Goal: Information Seeking & Learning: Learn about a topic

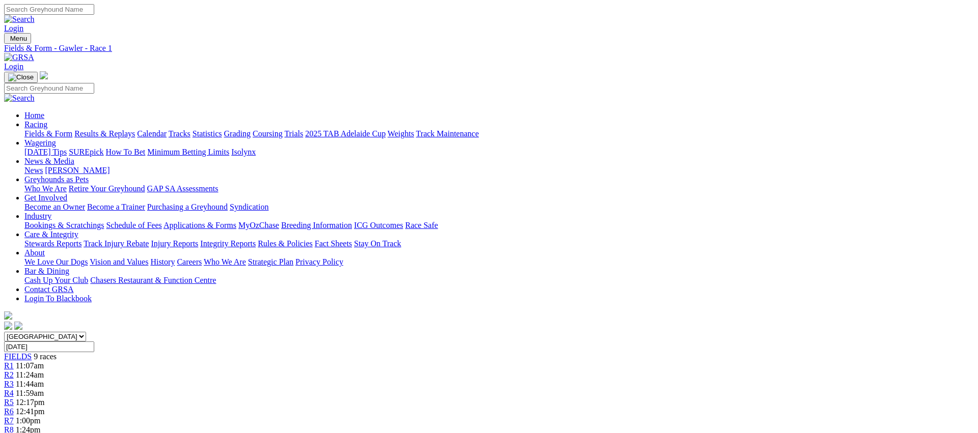
click at [72, 129] on link "Fields & Form" at bounding box center [48, 133] width 48 height 9
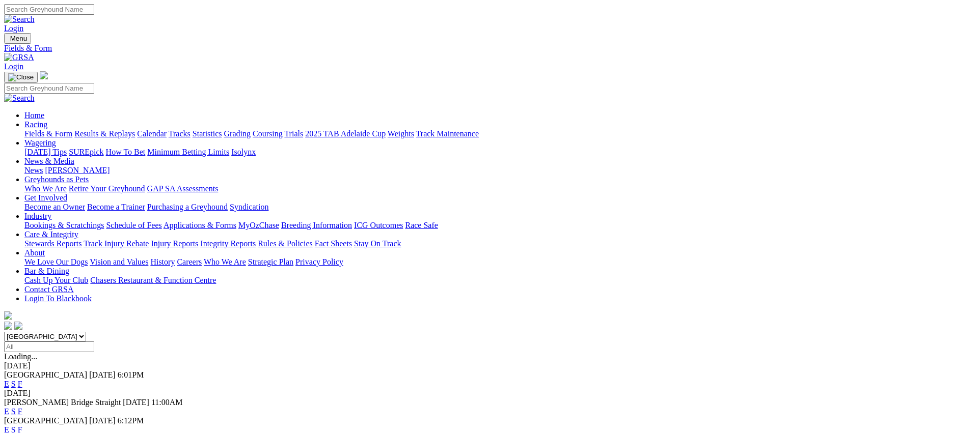
scroll to position [195, 0]
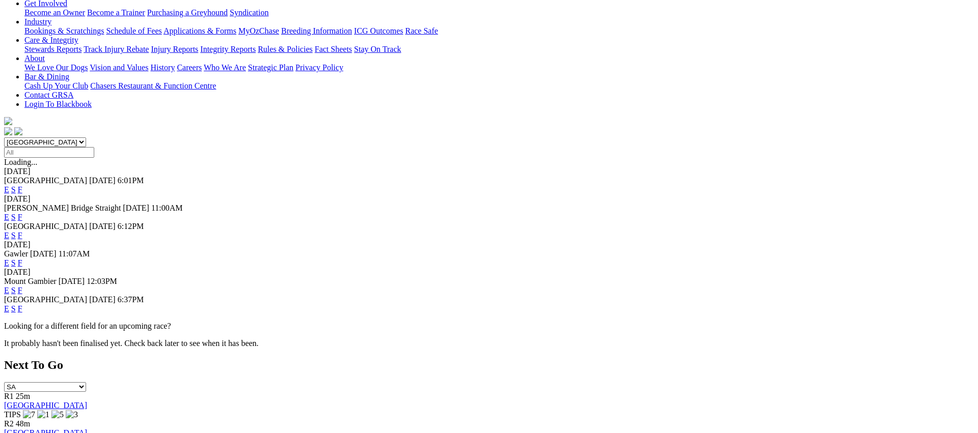
click at [22, 305] on link "F" at bounding box center [20, 309] width 5 height 9
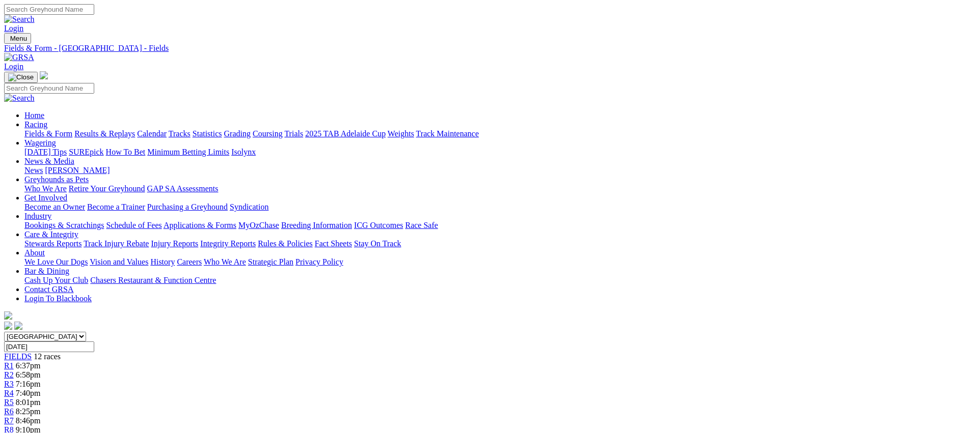
click at [72, 129] on link "Fields & Form" at bounding box center [48, 133] width 48 height 9
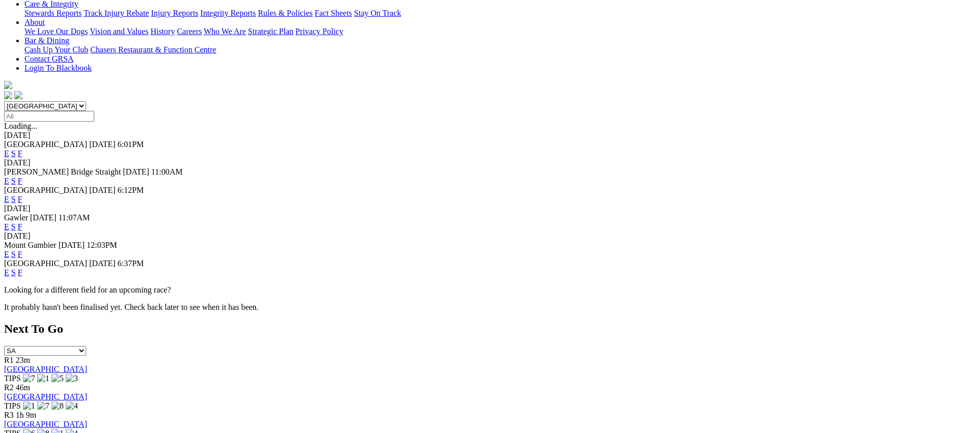
scroll to position [243, 0]
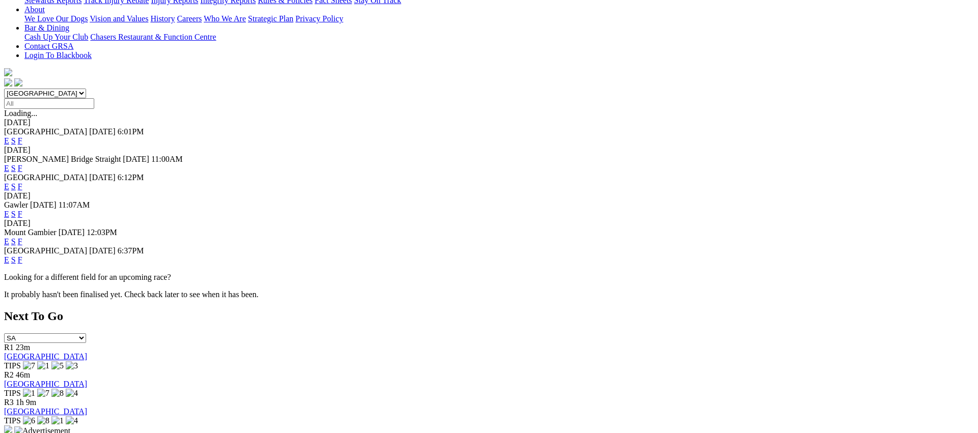
click at [9, 256] on link "E" at bounding box center [6, 260] width 5 height 9
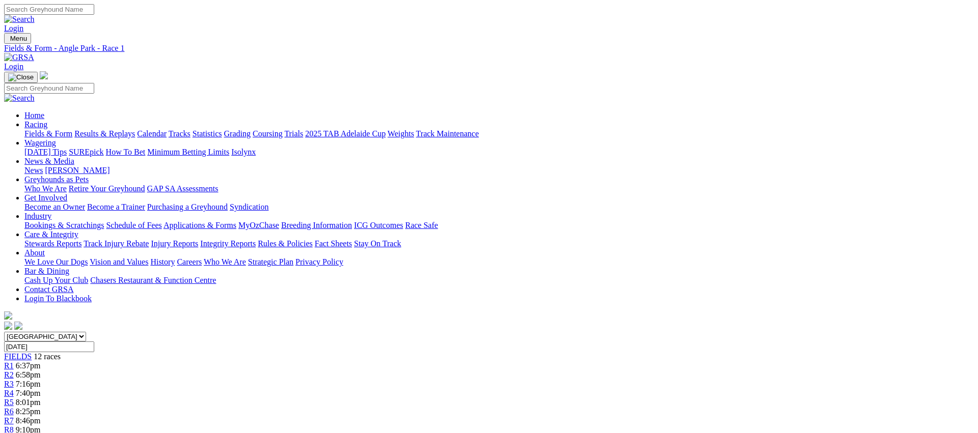
click at [14, 433] on span "R9" at bounding box center [9, 439] width 10 height 9
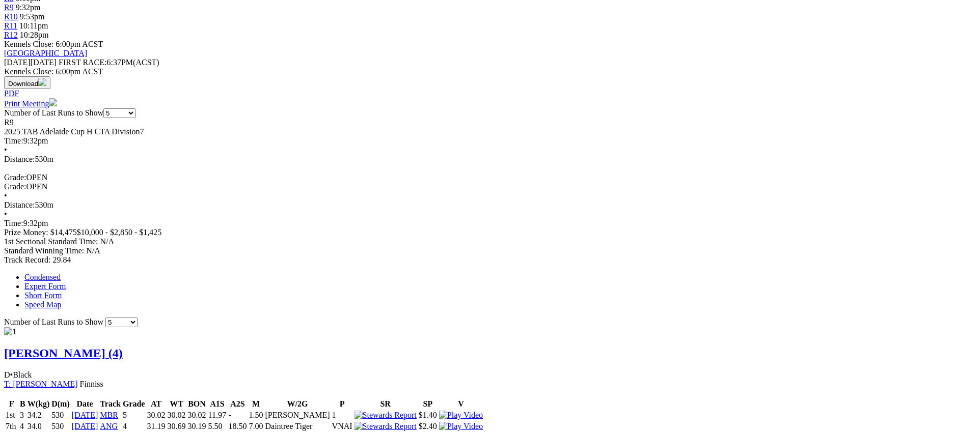
scroll to position [432, 0]
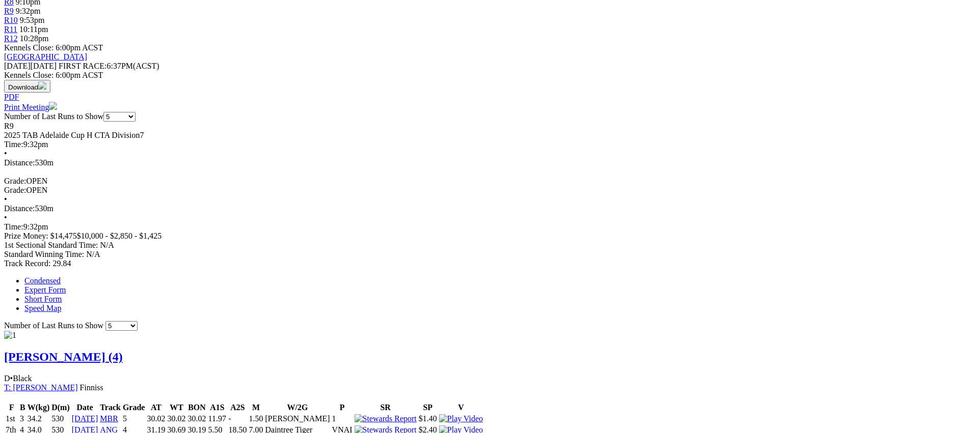
scroll to position [428, 0]
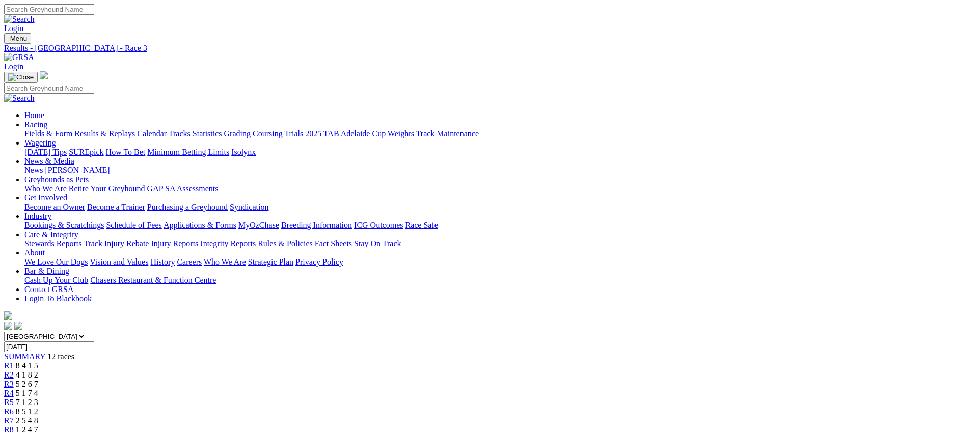
click at [72, 129] on link "Fields & Form" at bounding box center [48, 133] width 48 height 9
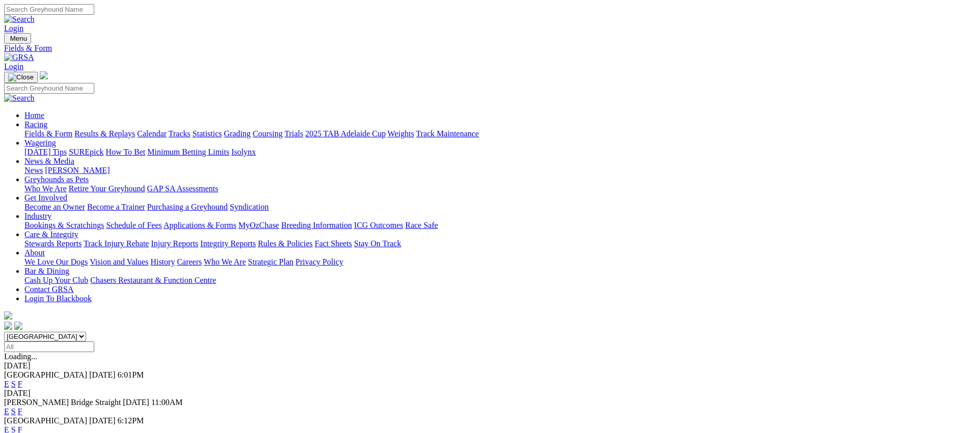
click at [22, 407] on link "F" at bounding box center [20, 411] width 5 height 9
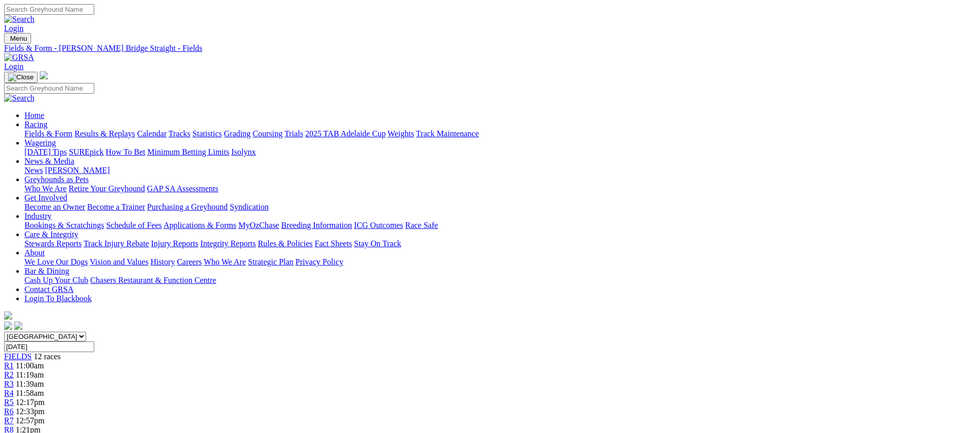
click at [414, 129] on link "Weights" at bounding box center [401, 133] width 26 height 9
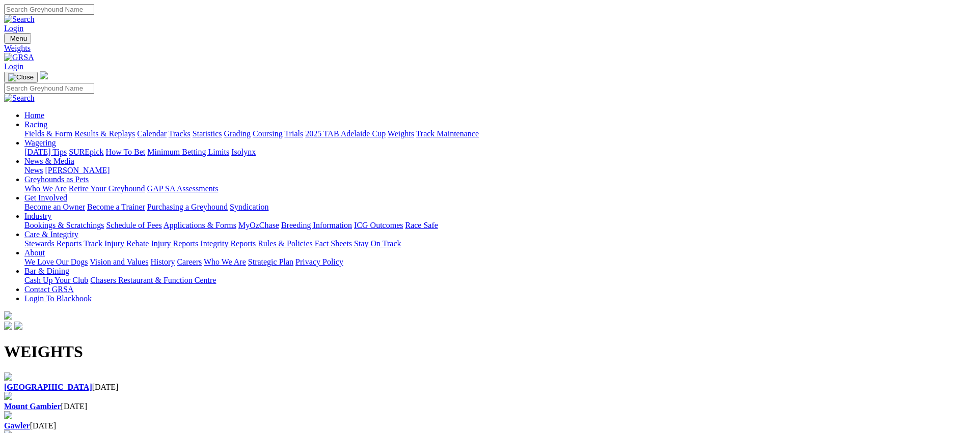
click at [94, 373] on div "[GEOGRAPHIC_DATA] [DATE]" at bounding box center [489, 382] width 970 height 19
